Goal: Find specific page/section: Find specific page/section

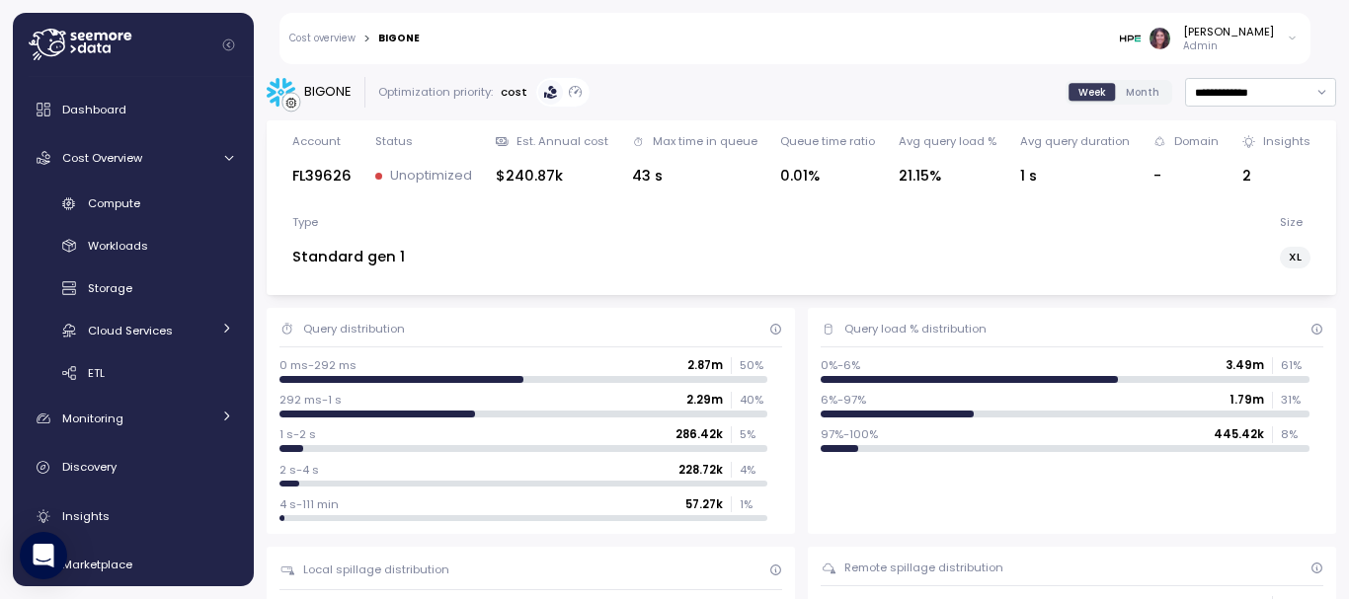
scroll to position [80, 0]
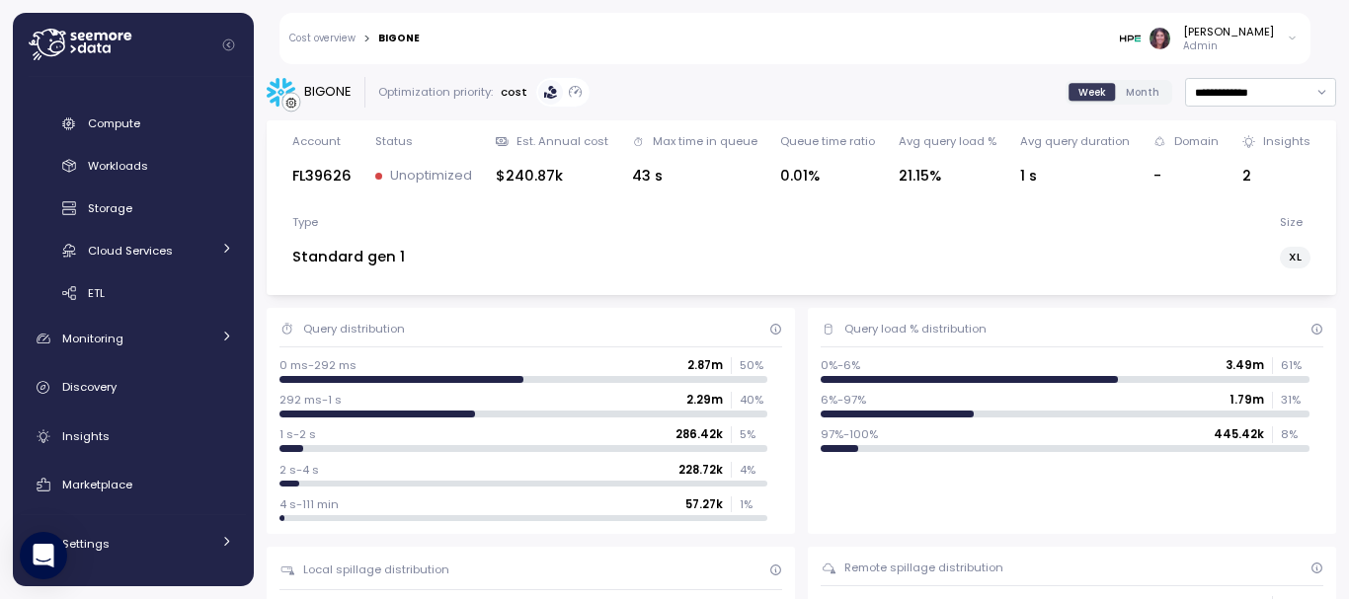
click at [1141, 35] on img at bounding box center [1130, 38] width 21 height 21
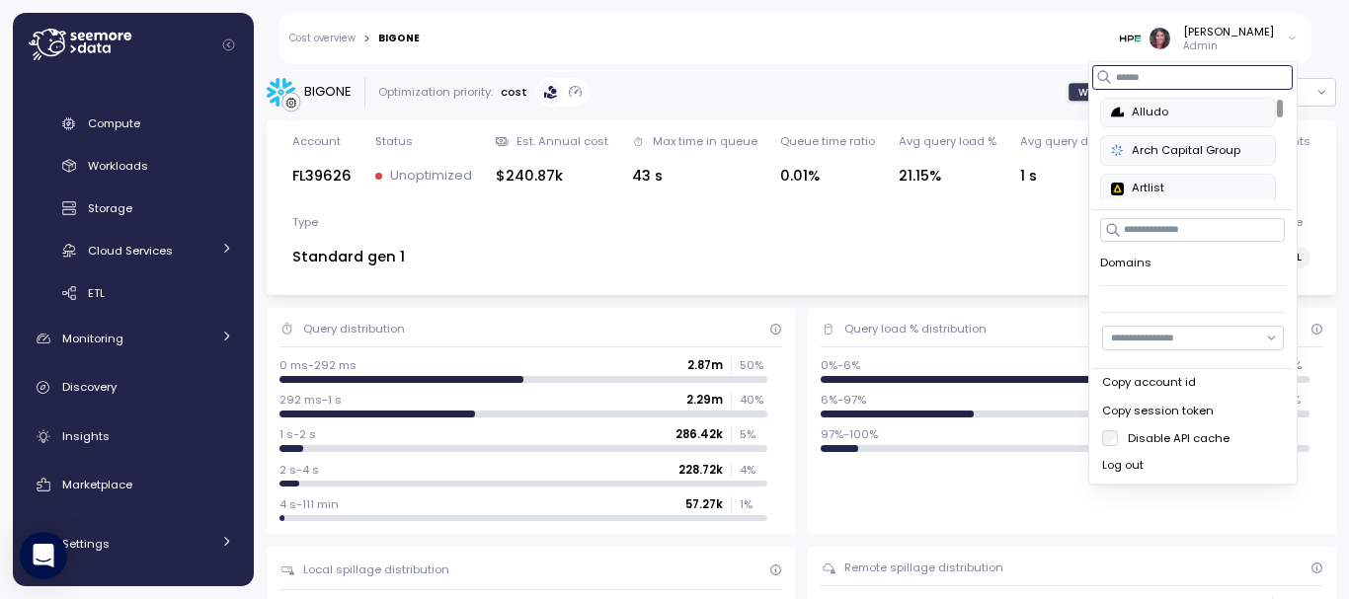
click at [1133, 70] on input at bounding box center [1193, 77] width 200 height 24
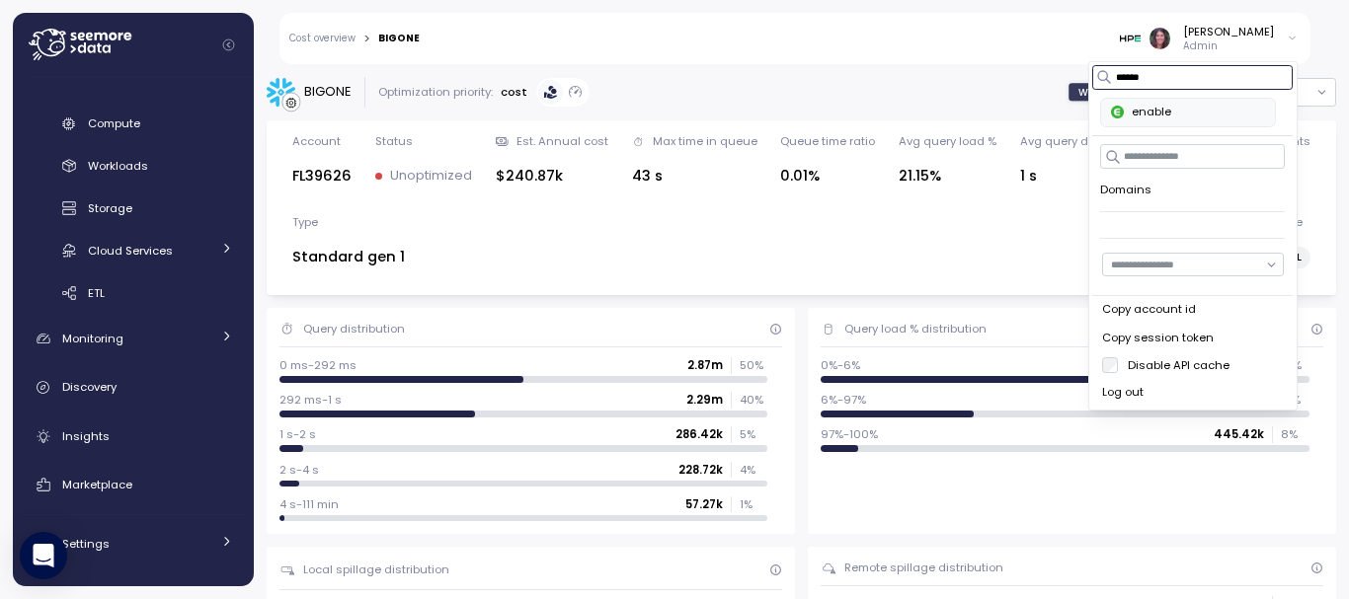
click at [1151, 113] on div "enable" at bounding box center [1189, 113] width 154 height 18
type input "******"
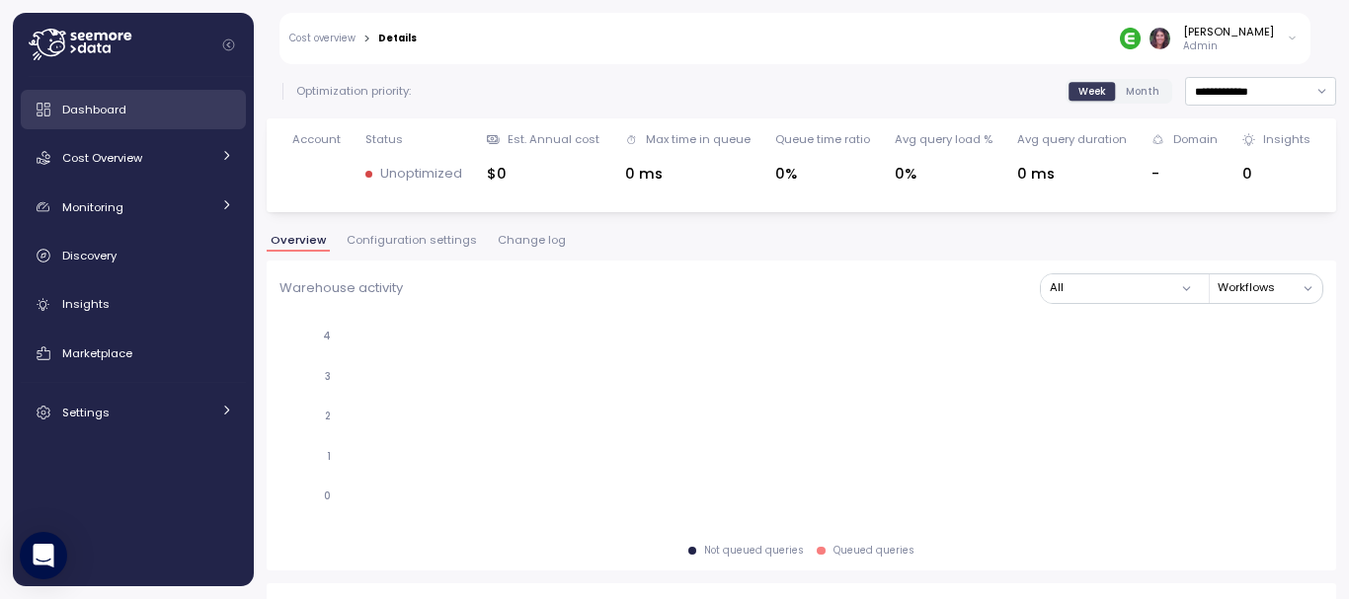
click at [81, 109] on span "Dashboard" at bounding box center [94, 110] width 64 height 16
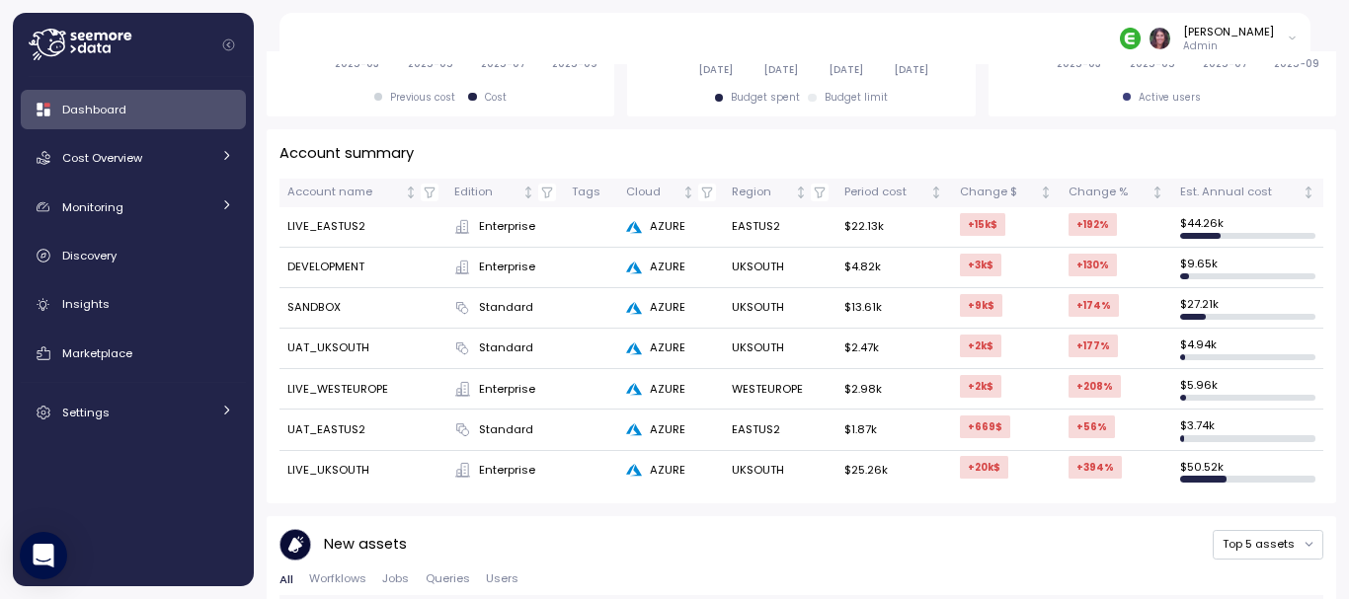
scroll to position [558, 0]
